Goal: Check status: Check status

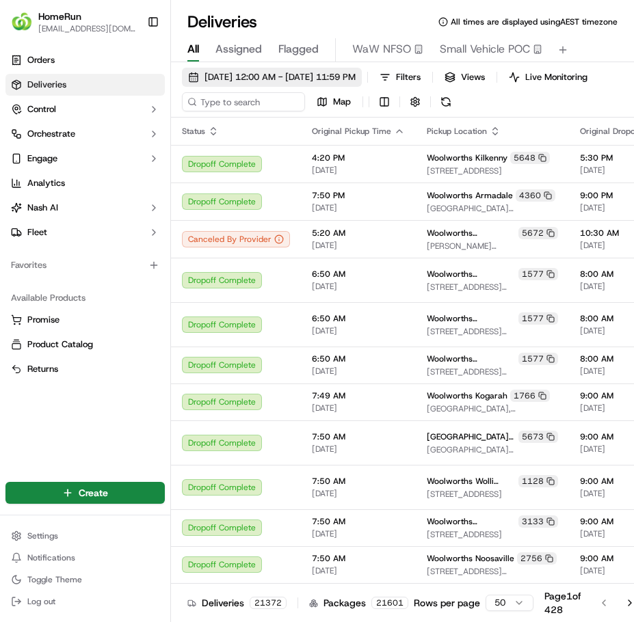
click at [247, 72] on span "[DATE] 12:00 AM - [DATE] 11:59 PM" at bounding box center [279, 77] width 151 height 12
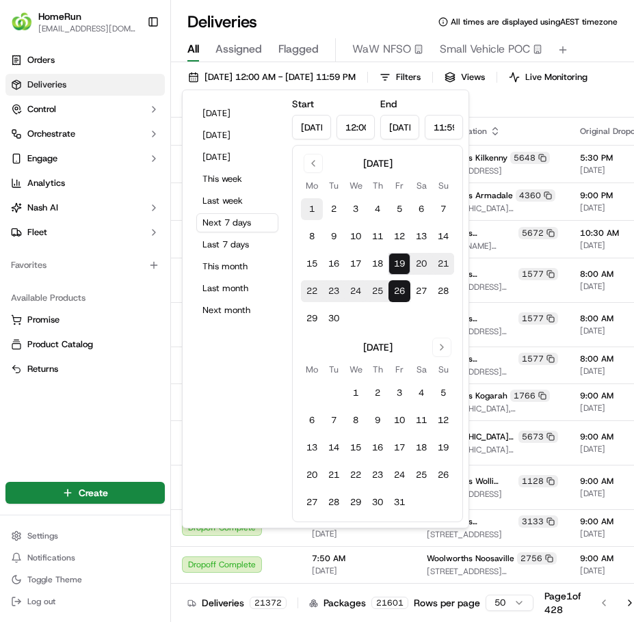
click at [312, 204] on button "1" at bounding box center [312, 209] width 22 height 22
type input "[DATE]"
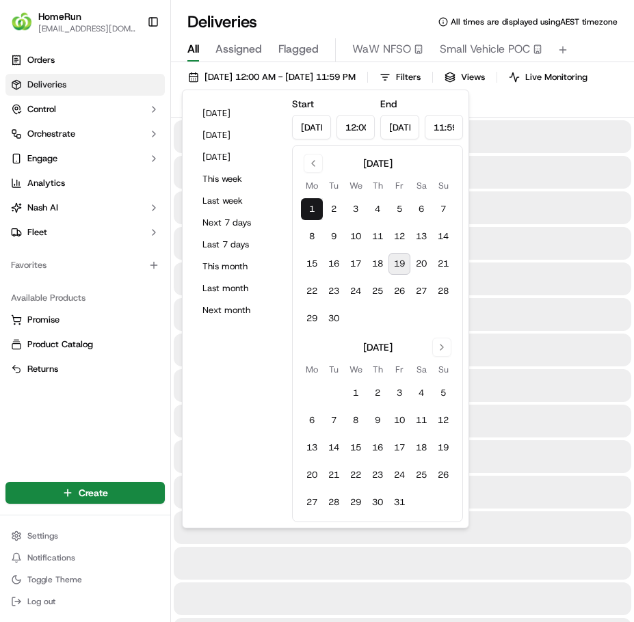
click at [403, 259] on button "19" at bounding box center [399, 264] width 22 height 22
type input "[DATE]"
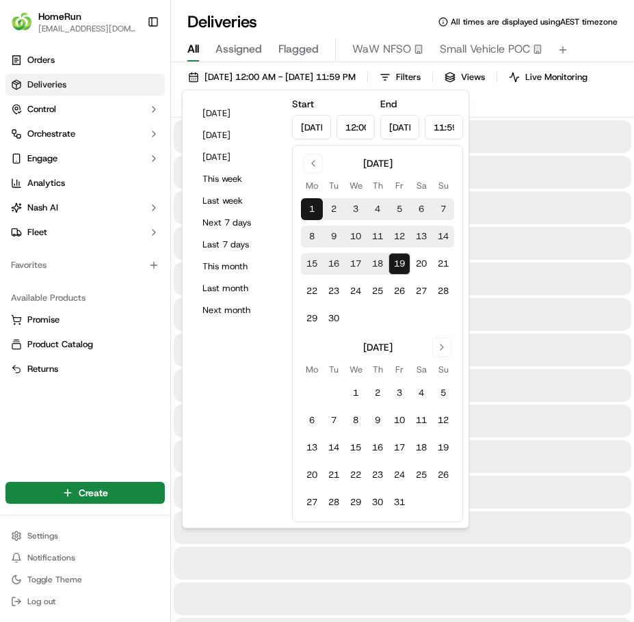
click at [524, 219] on div at bounding box center [402, 207] width 457 height 33
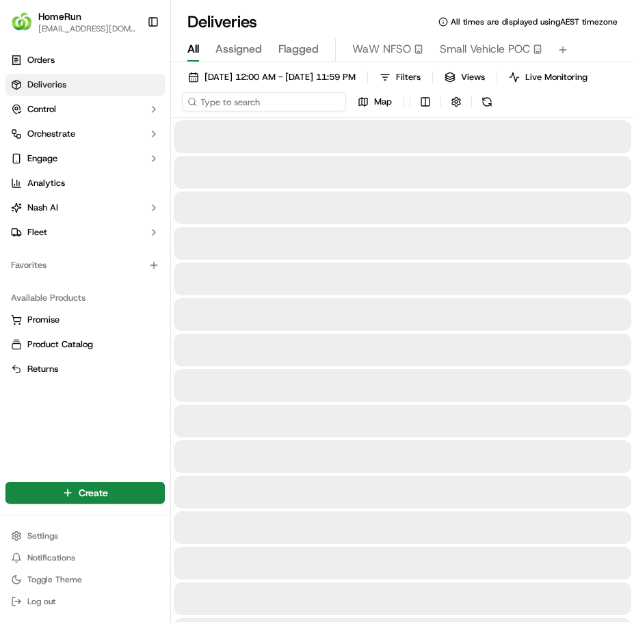
click at [279, 111] on input at bounding box center [264, 101] width 164 height 19
paste input "269553748"
type input "269553748"
click at [309, 111] on input "269553748" at bounding box center [264, 101] width 164 height 19
click at [488, 108] on div "[DATE] 12:00 AM - [DATE] 11:59 PM Filters Views Live Monitoring 269553748 Map" at bounding box center [402, 93] width 463 height 50
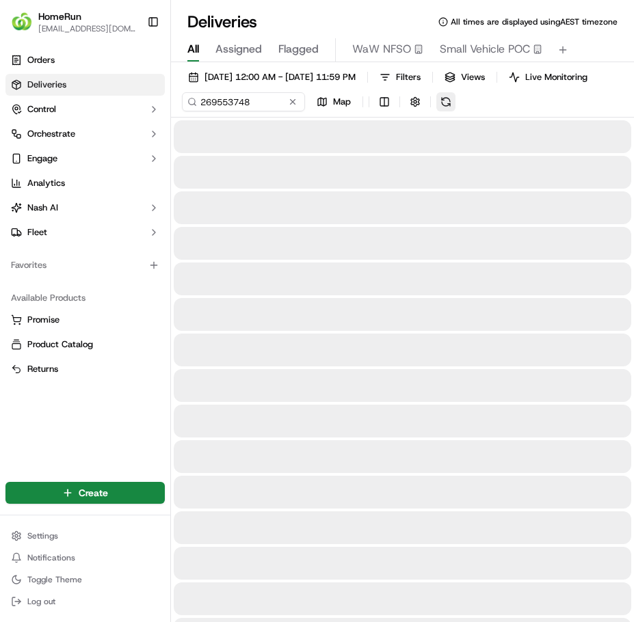
click at [453, 109] on button at bounding box center [445, 101] width 19 height 19
click at [269, 111] on input "269553748" at bounding box center [264, 101] width 164 height 19
click at [306, 78] on span "[DATE] 12:00 AM - [DATE] 11:59 PM" at bounding box center [279, 77] width 151 height 12
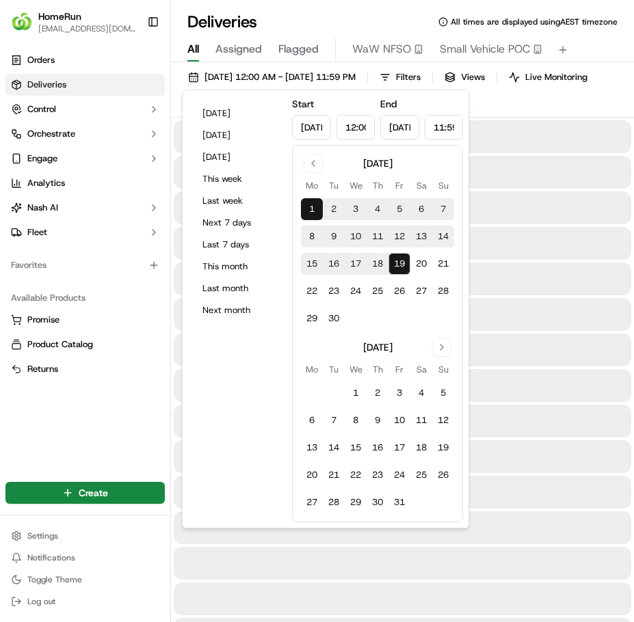
click at [516, 246] on div at bounding box center [402, 243] width 457 height 33
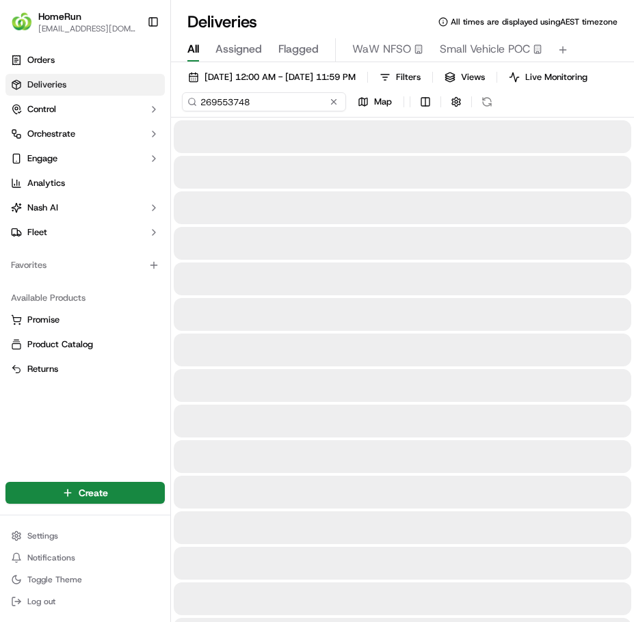
click at [265, 111] on input "269553748" at bounding box center [264, 101] width 164 height 19
click at [302, 111] on input "269553748" at bounding box center [264, 101] width 164 height 19
click at [301, 111] on input "269553748" at bounding box center [264, 101] width 164 height 19
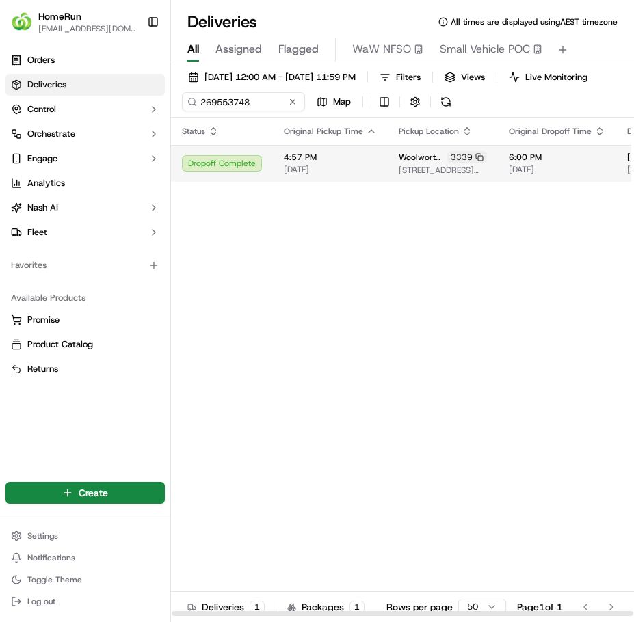
click at [342, 182] on td "4:57 PM [DATE]" at bounding box center [330, 163] width 115 height 37
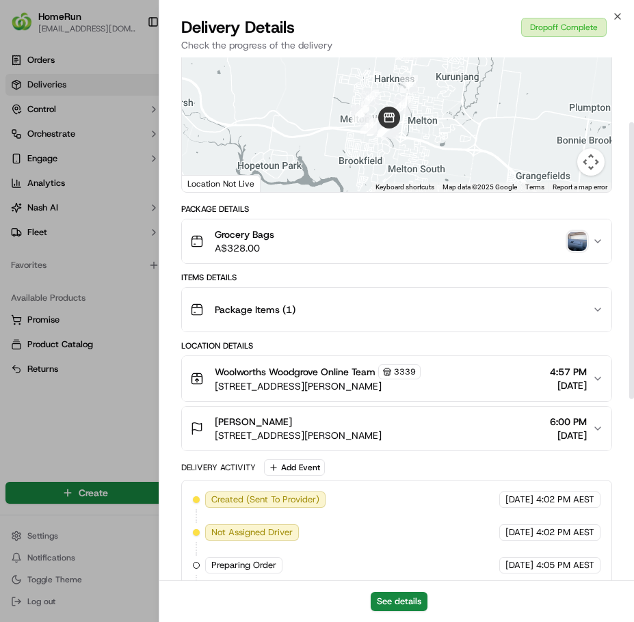
scroll to position [122, 0]
click at [410, 604] on button "See details" at bounding box center [399, 601] width 57 height 19
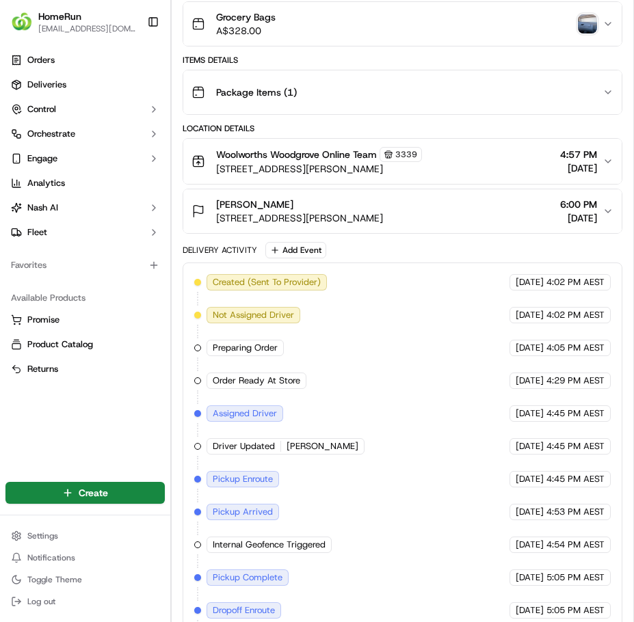
scroll to position [479, 0]
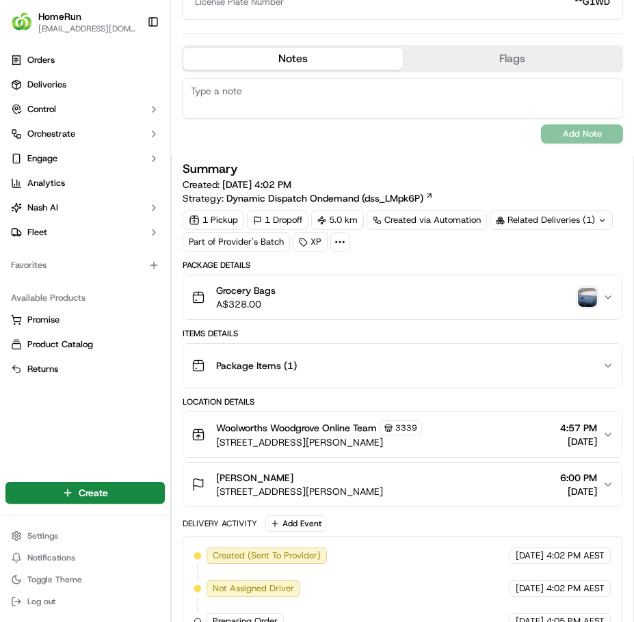
click at [490, 230] on div "Related Deliveries (1)" at bounding box center [551, 220] width 123 height 19
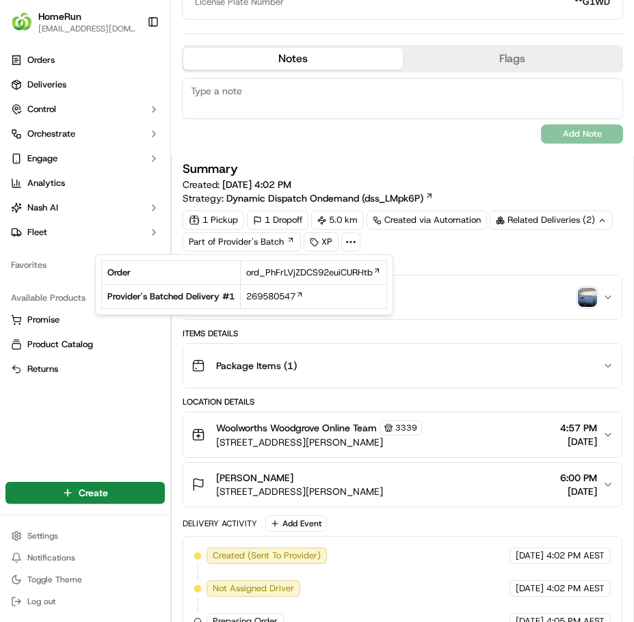
click at [469, 291] on div "Grocery Bags A$328.00" at bounding box center [396, 297] width 411 height 27
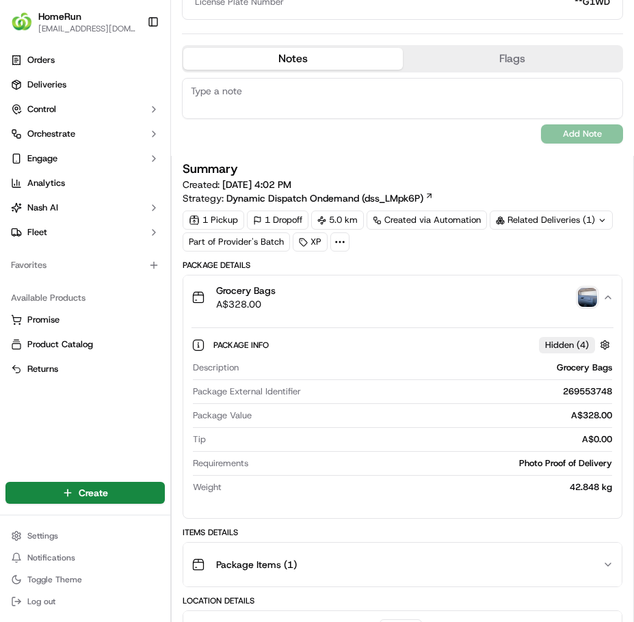
click at [469, 291] on div "Grocery Bags A$328.00" at bounding box center [396, 297] width 411 height 27
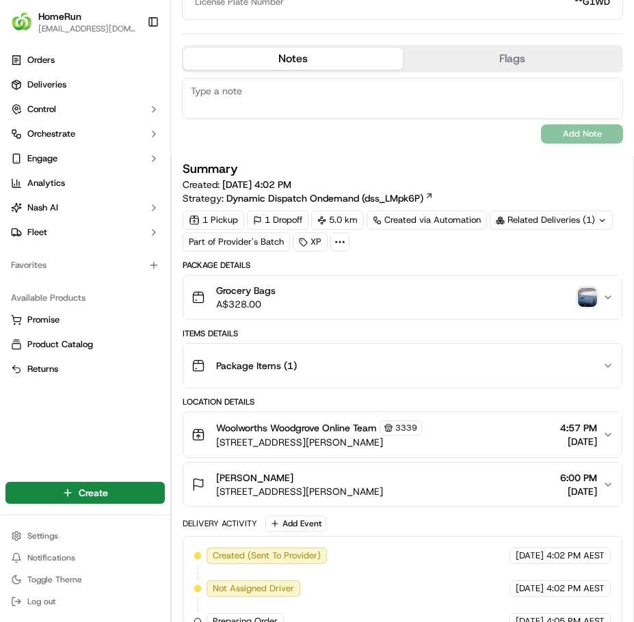
click at [469, 291] on div "Grocery Bags A$328.00" at bounding box center [396, 297] width 411 height 27
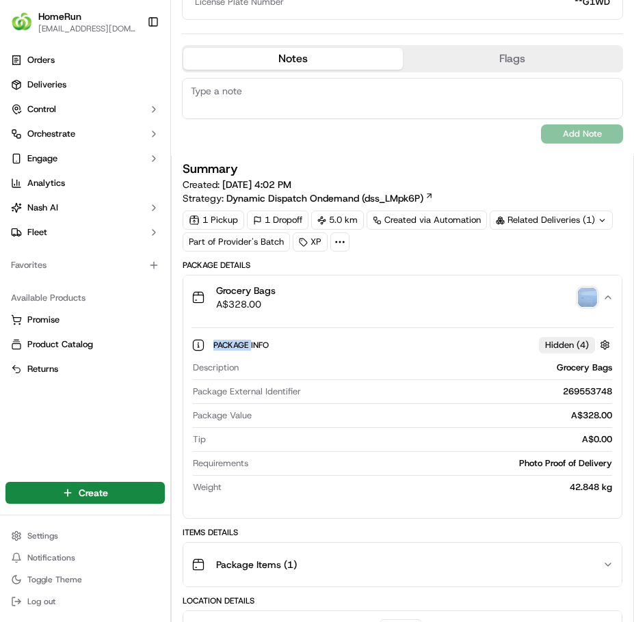
click at [469, 291] on div "Grocery Bags A$328.00" at bounding box center [396, 297] width 411 height 27
click at [468, 290] on div "Grocery Bags A$328.00" at bounding box center [396, 297] width 411 height 27
click at [429, 282] on button "Grocery Bags A$328.00" at bounding box center [402, 298] width 438 height 44
drag, startPoint x: 514, startPoint y: 293, endPoint x: 524, endPoint y: 295, distance: 9.7
click at [514, 294] on div "Grocery Bags A$328.00" at bounding box center [396, 297] width 411 height 27
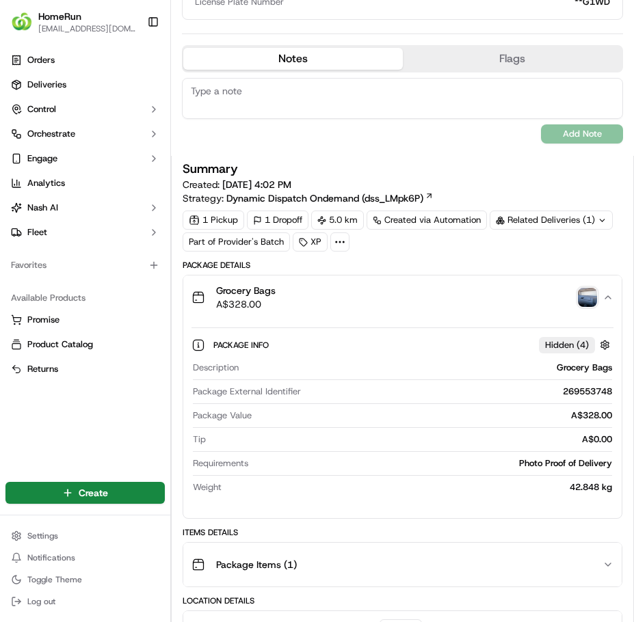
click at [262, 291] on span "Grocery Bags" at bounding box center [245, 291] width 59 height 14
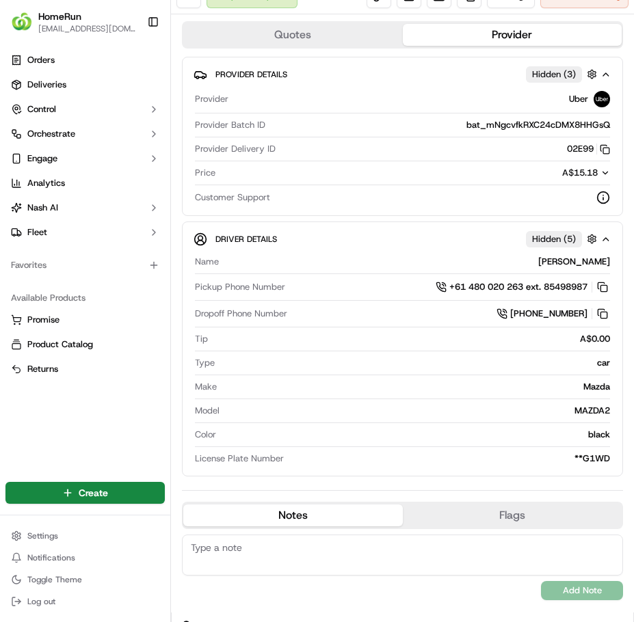
scroll to position [0, 0]
